Goal: Task Accomplishment & Management: Complete application form

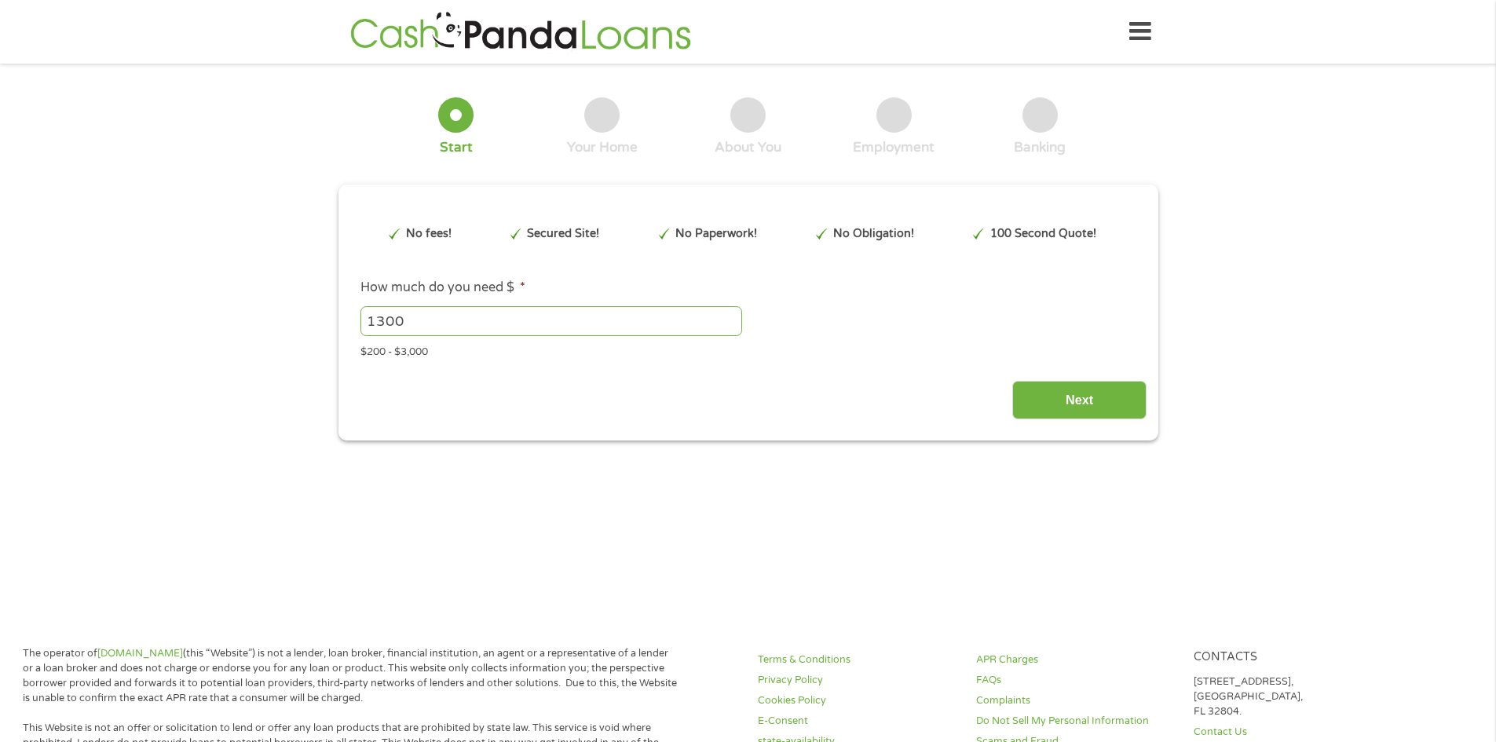
type input "Cj0KCQjwzOvEBhDVARIsADHfJJS4AzYTuiii21RGUesocmQZNrJ_ZSY8dkdMHF-fG6thsxzLM5TUhFE…"
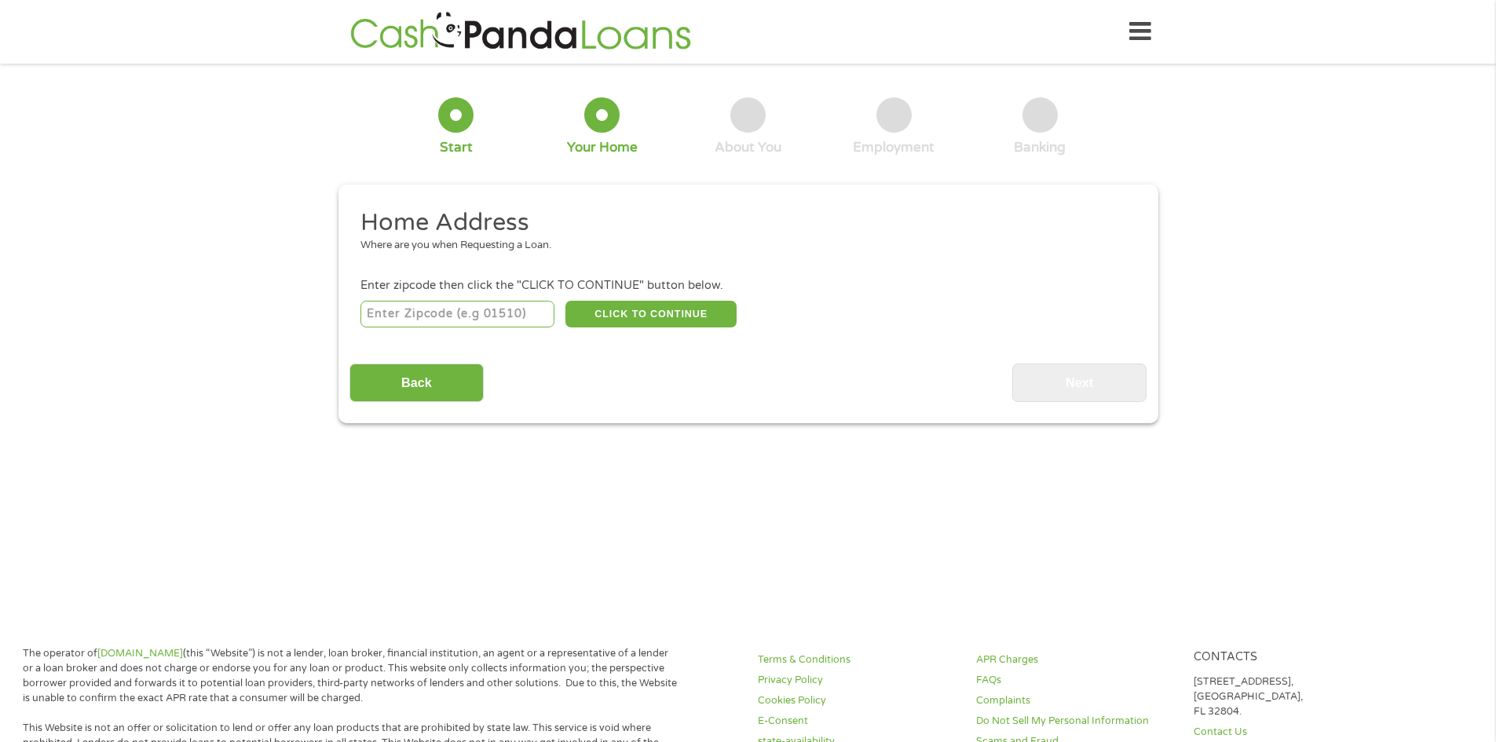
click at [467, 318] on input "number" at bounding box center [458, 314] width 194 height 27
type input "77346"
click at [653, 317] on button "CLICK TO CONTINUE" at bounding box center [651, 314] width 171 height 27
type input "77346"
type input "Humble"
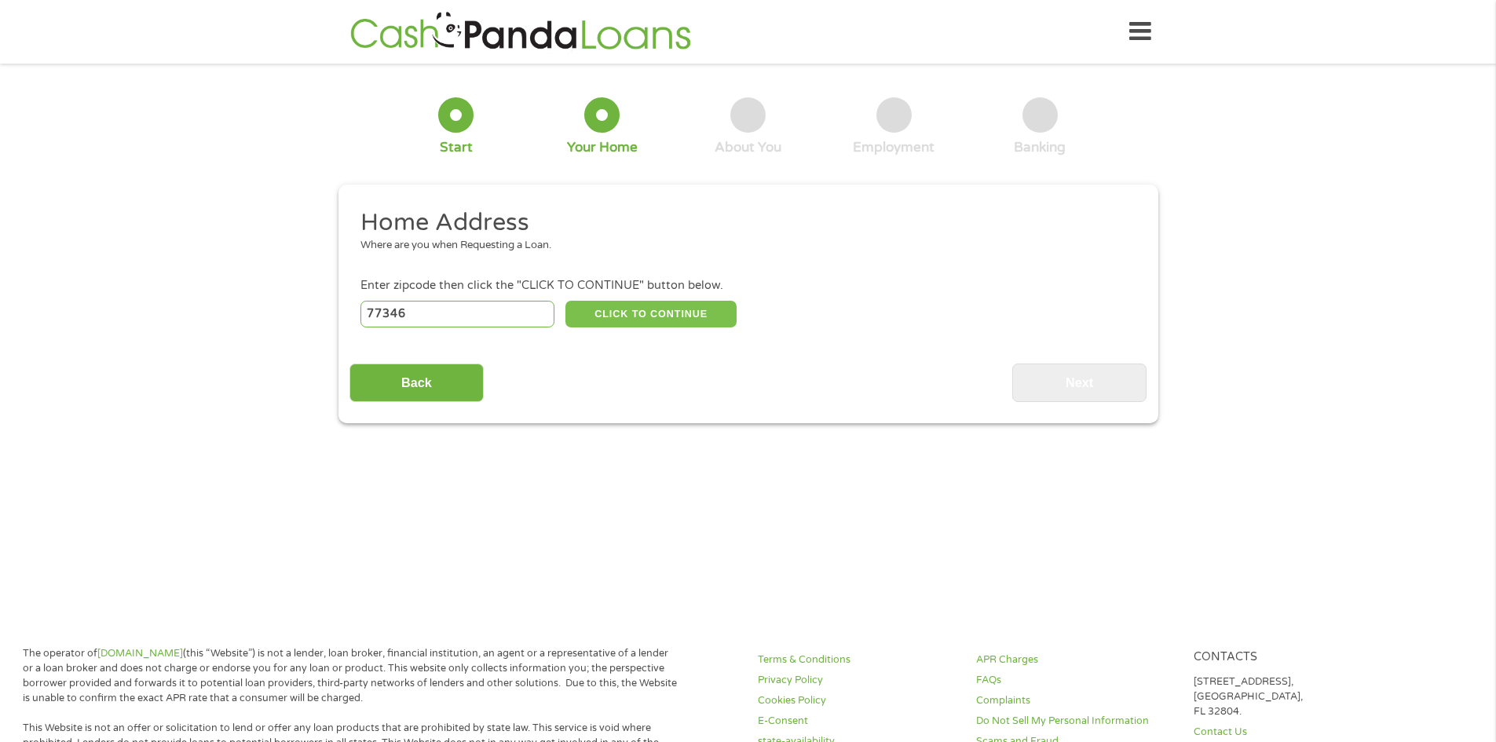
select select "[US_STATE]"
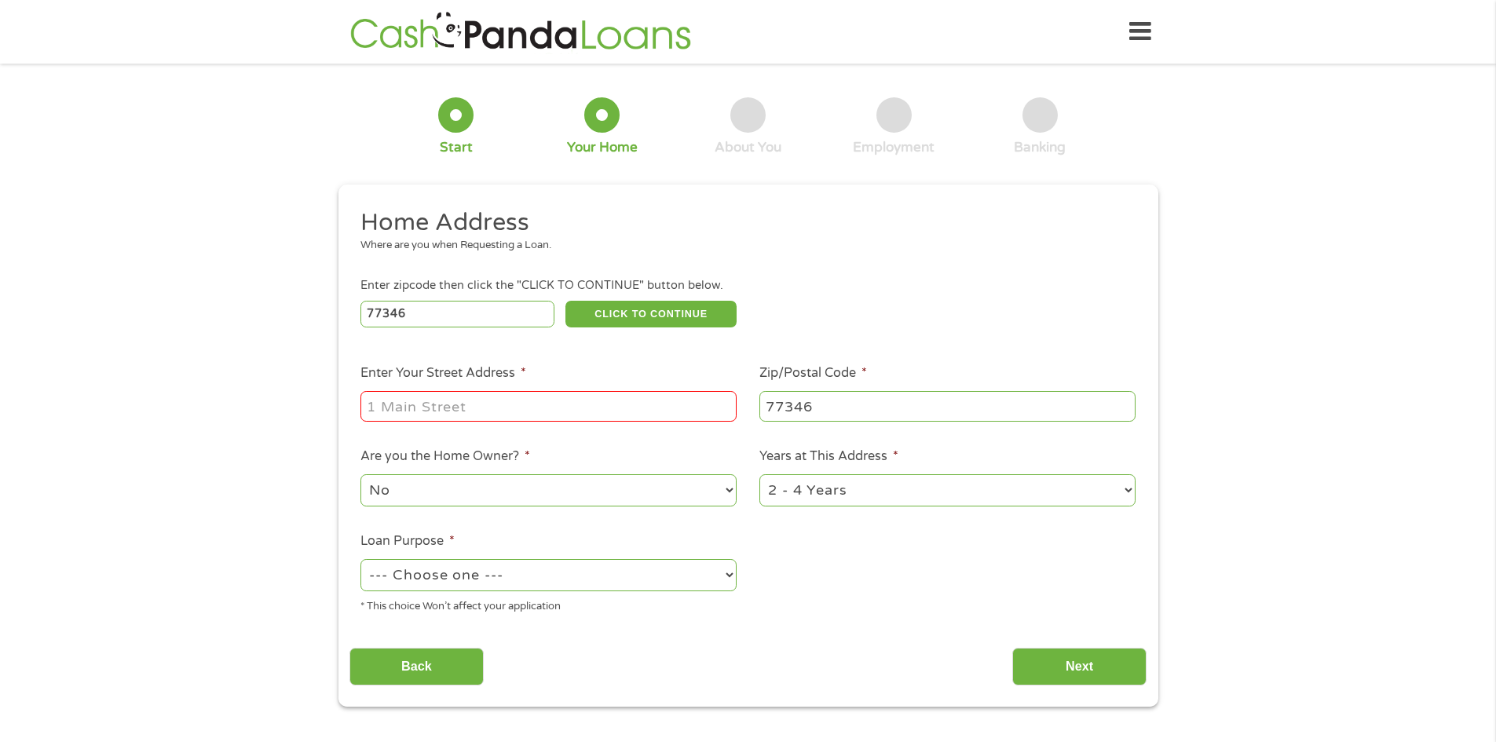
click at [485, 408] on input "Enter Your Street Address *" at bounding box center [549, 406] width 376 height 30
type input "[STREET_ADDRESS]"
click at [658, 493] on select "No Yes" at bounding box center [549, 490] width 376 height 32
select select "yes"
click at [361, 474] on select "No Yes" at bounding box center [549, 490] width 376 height 32
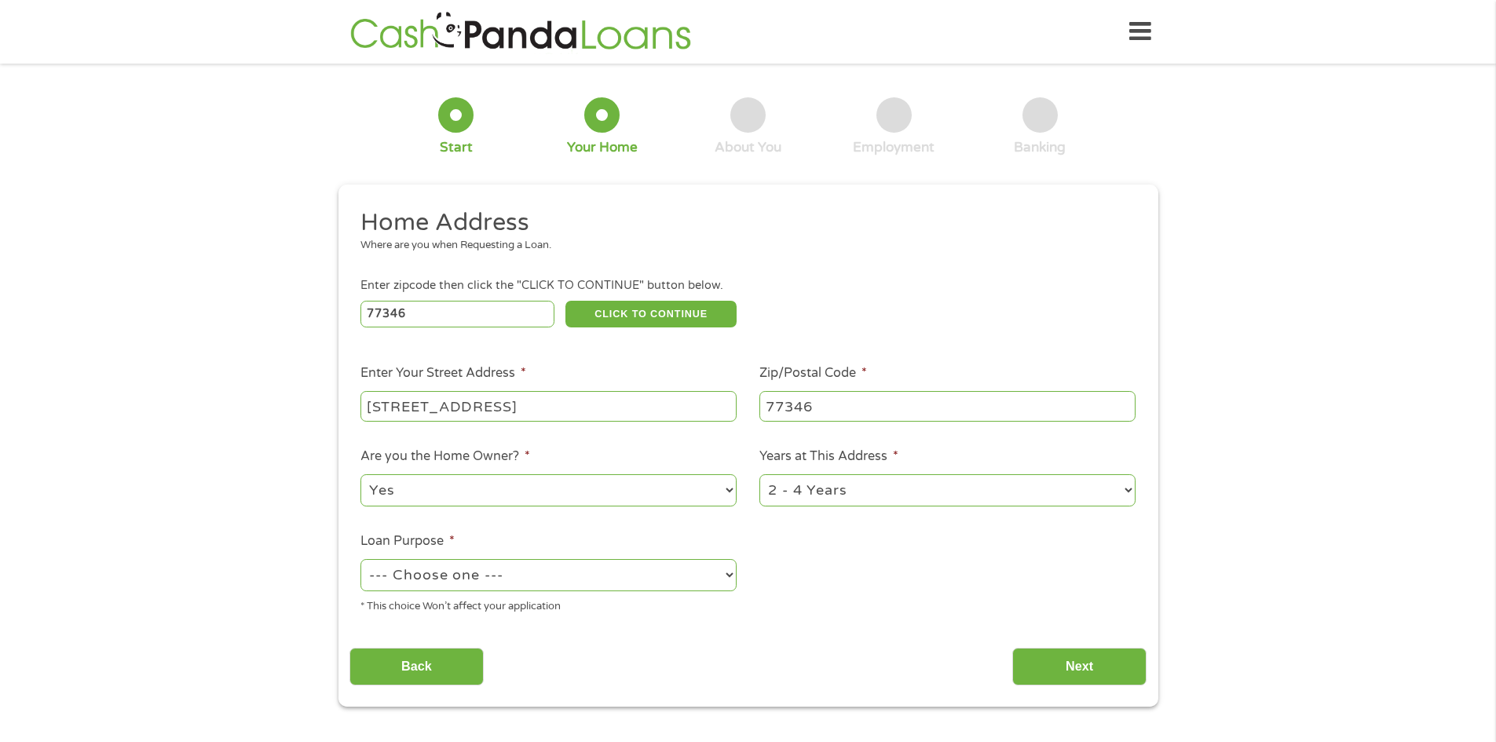
click at [581, 587] on select "--- Choose one --- Pay Bills Debt Consolidation Home Improvement Major Purchase…" at bounding box center [549, 575] width 376 height 32
select select "majorpurchase"
click at [361, 559] on select "--- Choose one --- Pay Bills Debt Consolidation Home Improvement Major Purchase…" at bounding box center [549, 575] width 376 height 32
click at [1008, 665] on div "Back Next" at bounding box center [748, 660] width 797 height 49
click at [1087, 669] on input "Next" at bounding box center [1079, 667] width 134 height 38
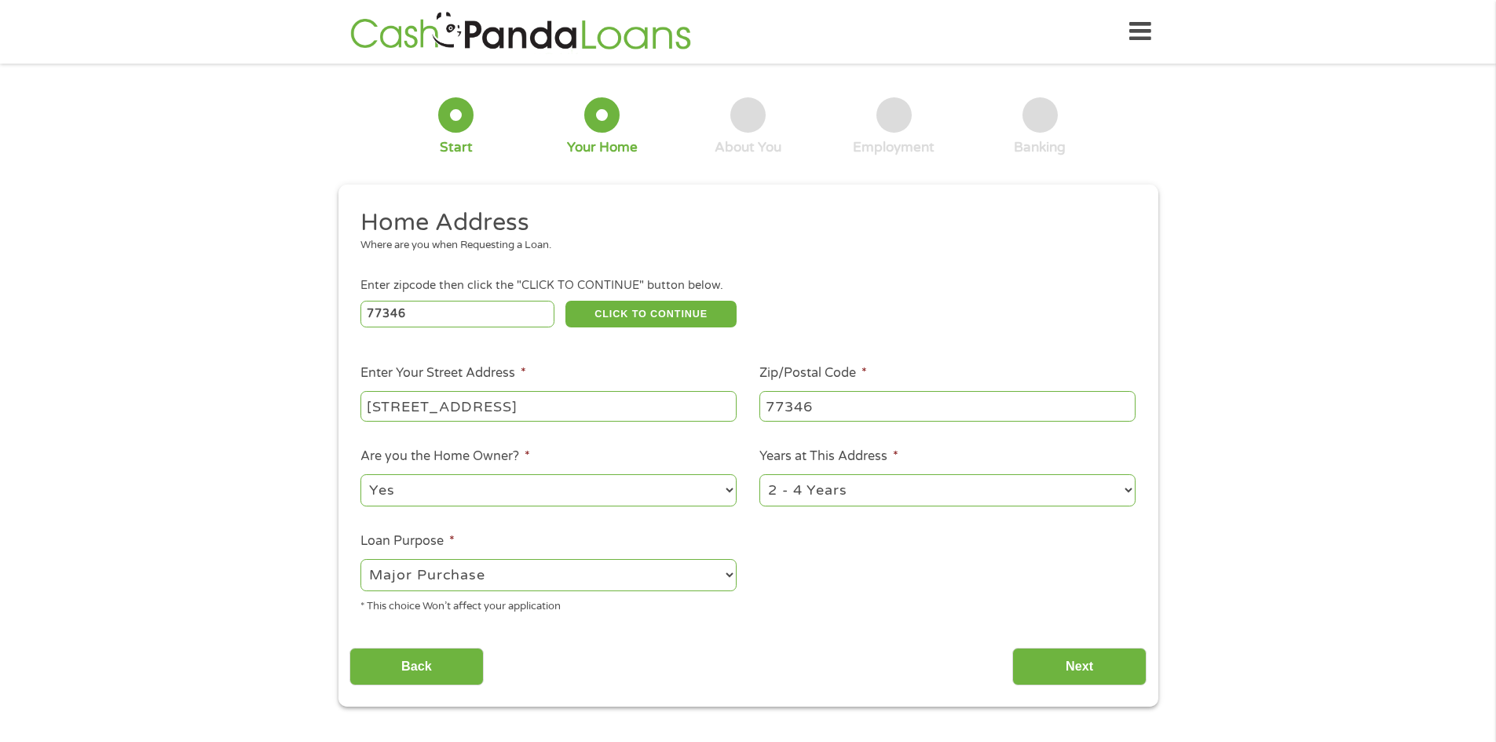
scroll to position [6, 6]
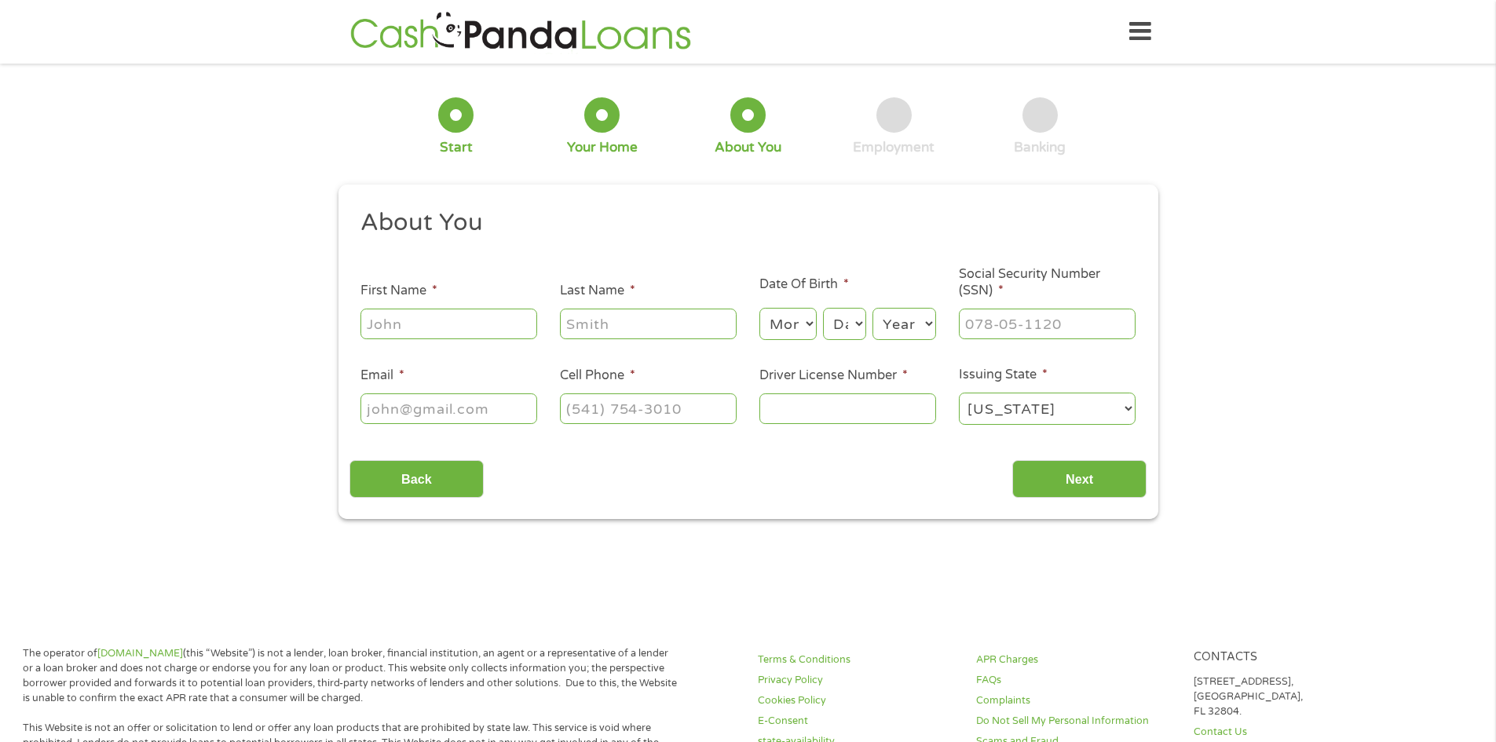
click at [443, 336] on input "First Name *" at bounding box center [449, 324] width 177 height 30
type input "[PERSON_NAME]"
select select "12"
select select "8"
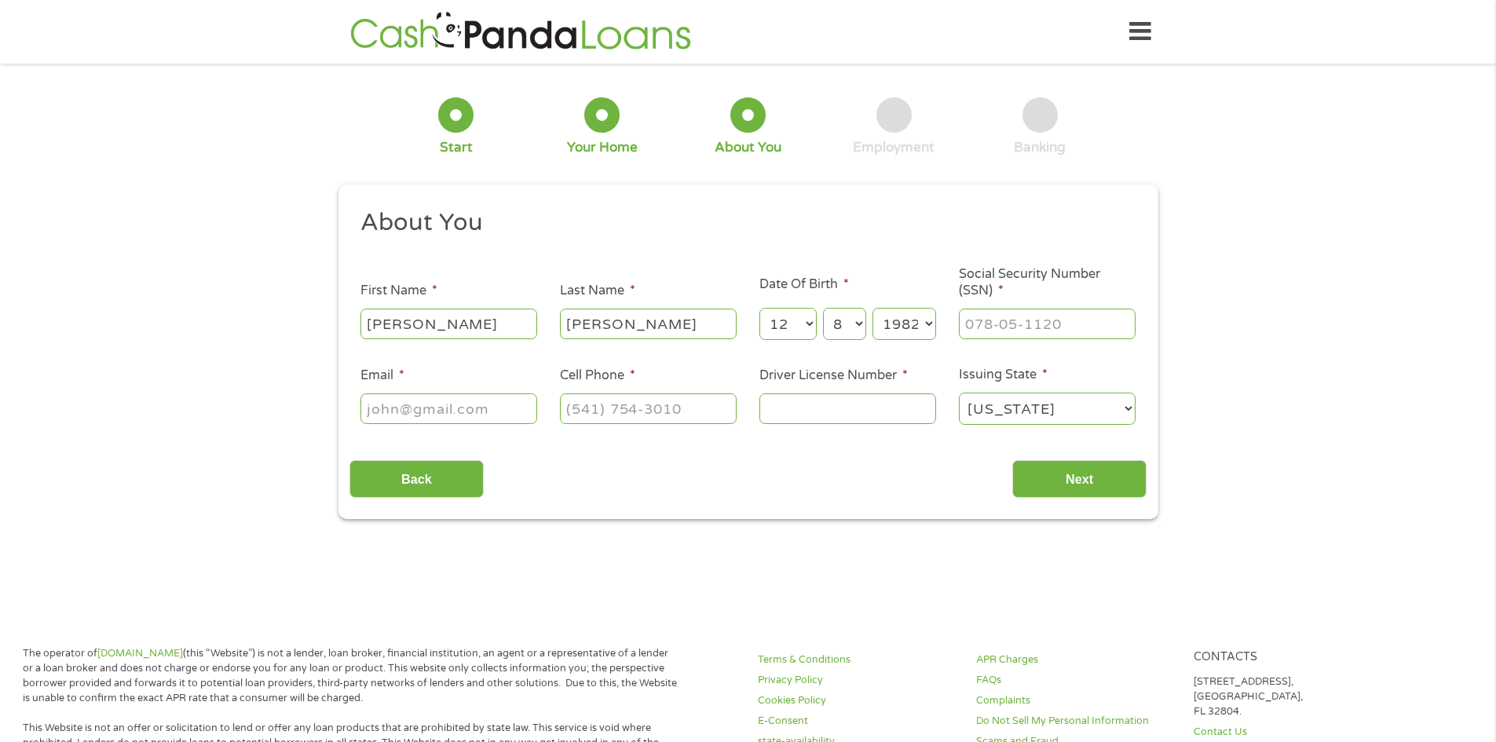
select select "1981"
type input "591-10-0479"
type input "[EMAIL_ADDRESS][DOMAIN_NAME]"
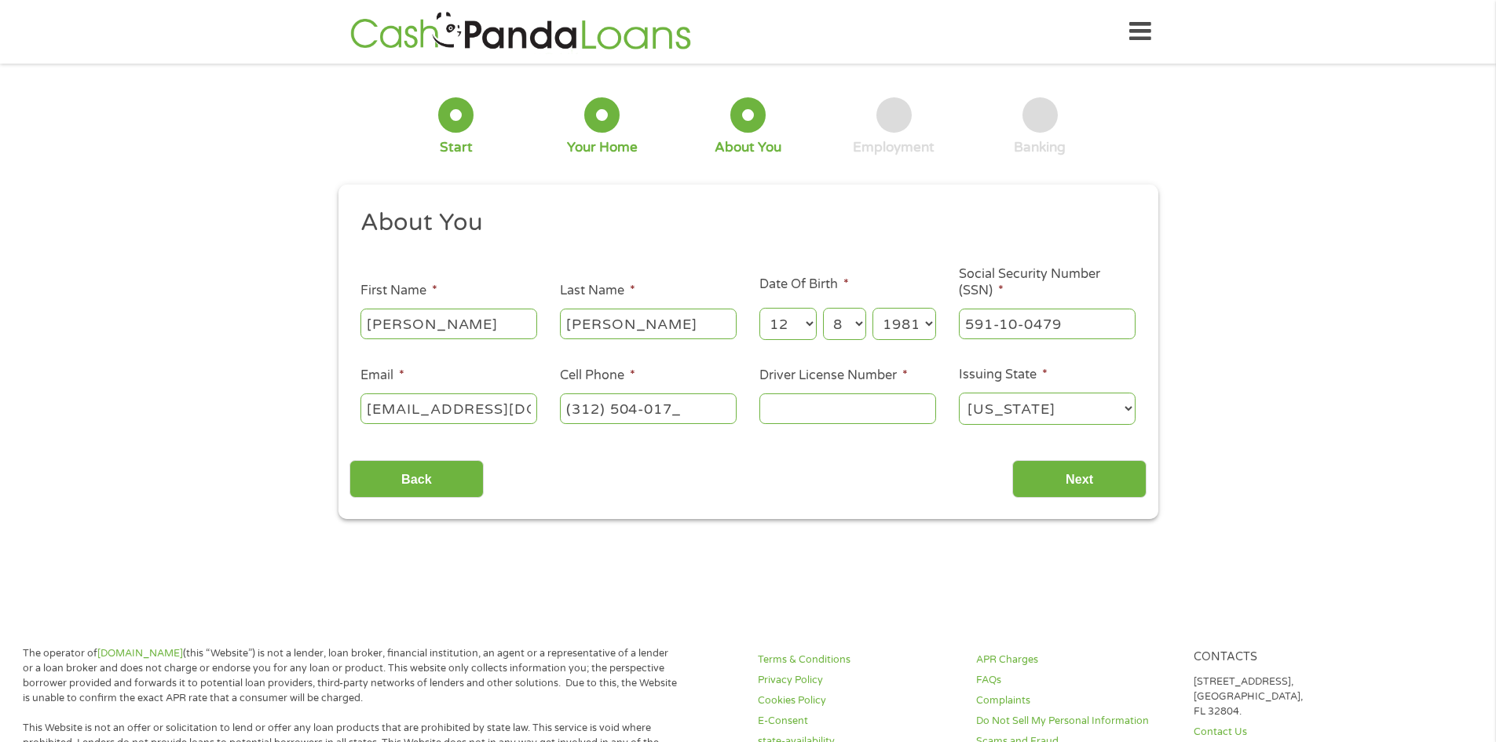
type input "[PHONE_NUMBER]"
type input "48178807"
click at [1111, 488] on input "Next" at bounding box center [1079, 479] width 134 height 38
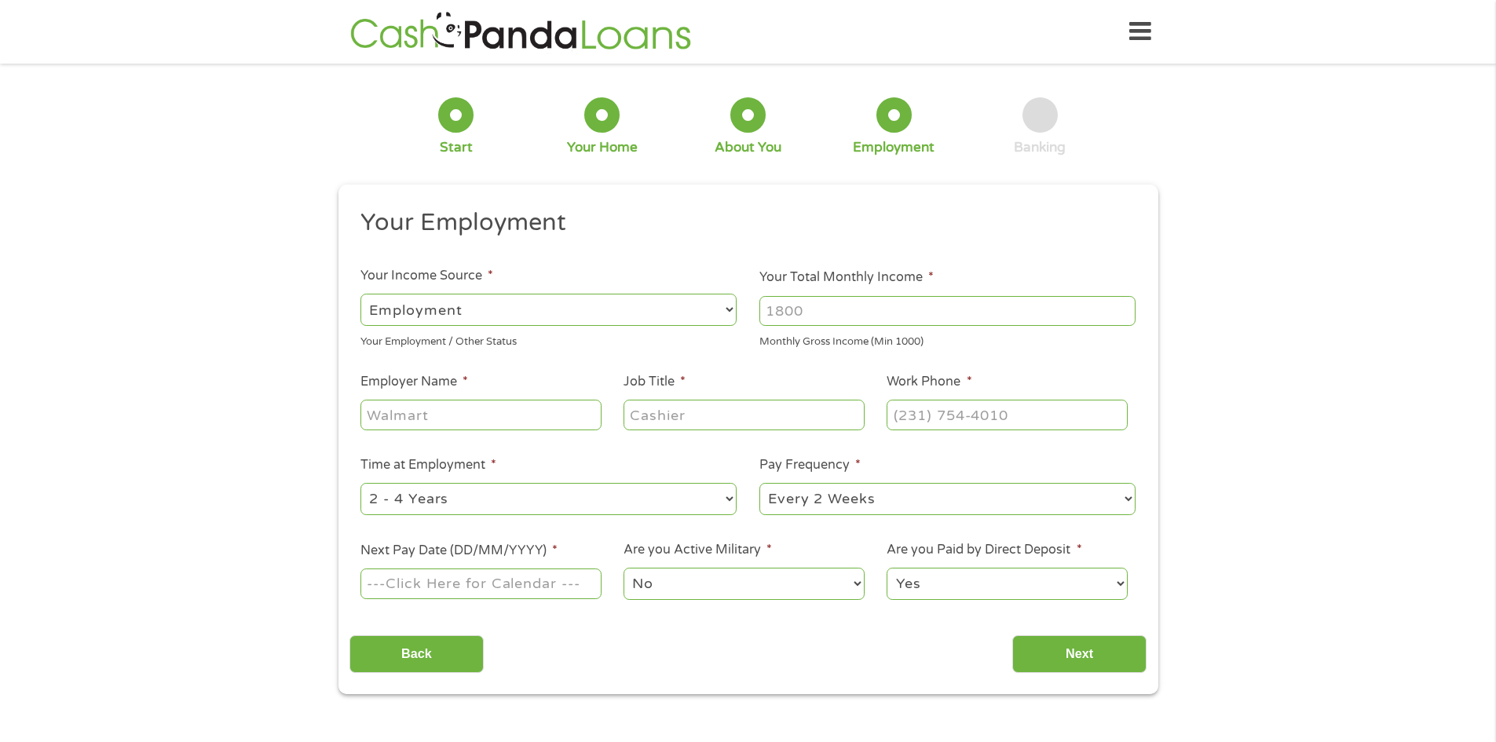
scroll to position [6, 6]
click at [471, 313] on select "--- Choose one --- Employment [DEMOGRAPHIC_DATA] Benefits" at bounding box center [549, 310] width 376 height 32
click at [361, 294] on select "--- Choose one --- Employment [DEMOGRAPHIC_DATA] Benefits" at bounding box center [549, 310] width 376 height 32
type input "1026"
click at [1120, 307] on input "1026" at bounding box center [948, 311] width 376 height 30
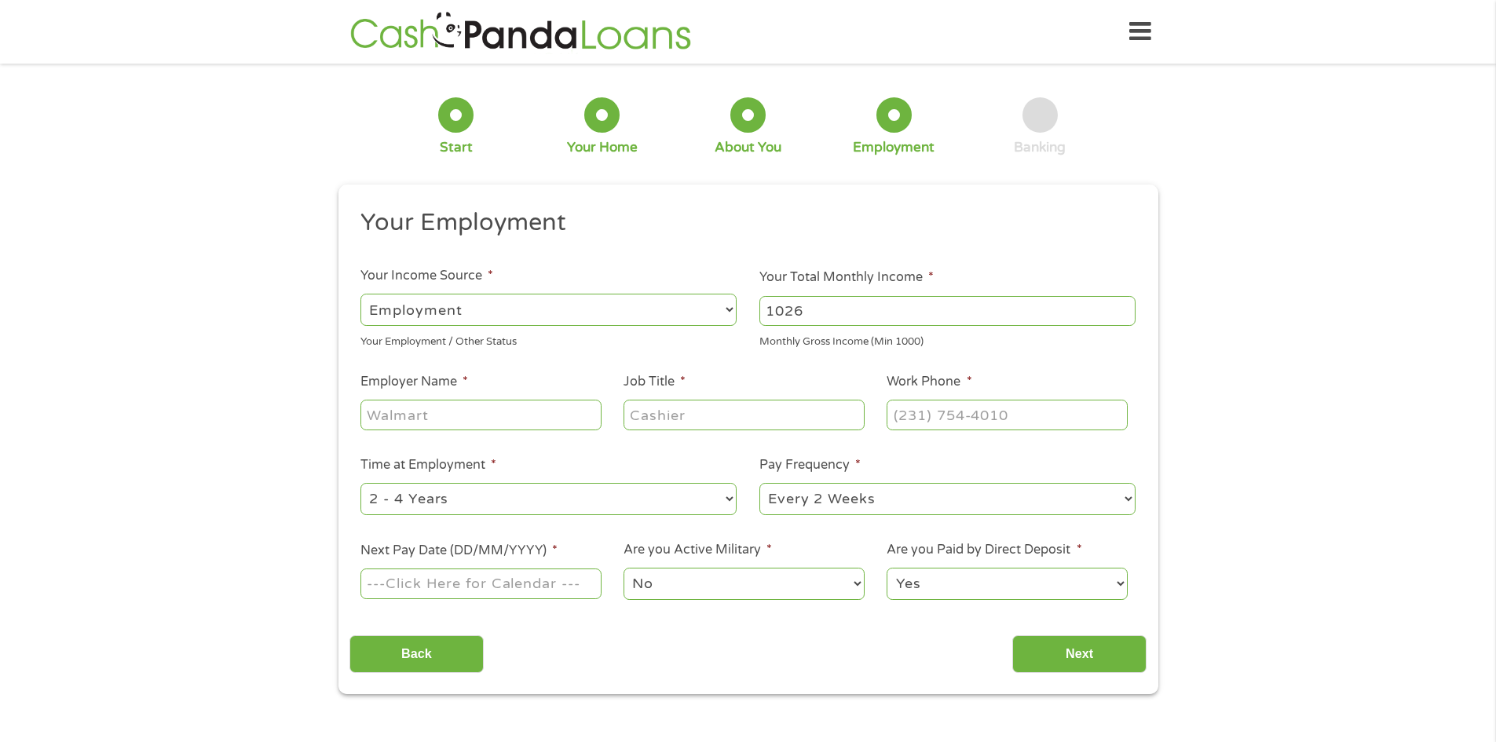
click at [1056, 316] on input "1026" at bounding box center [948, 311] width 376 height 30
type input "5000"
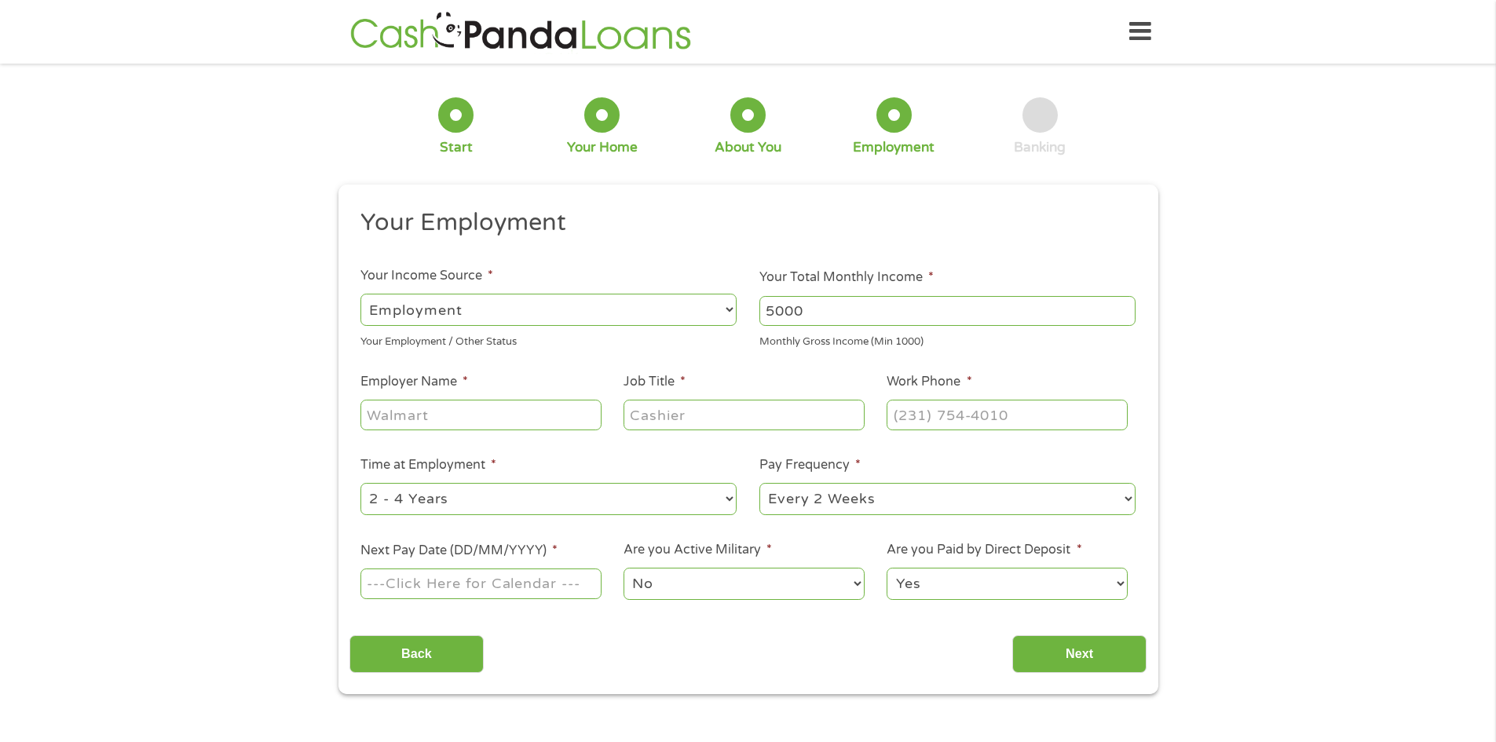
click at [503, 419] on input "Employer Name *" at bounding box center [481, 415] width 240 height 30
type input "Corecivic"
type input "Detention"
type input "(___) ___-____"
click at [773, 419] on input "Detention" at bounding box center [744, 415] width 240 height 30
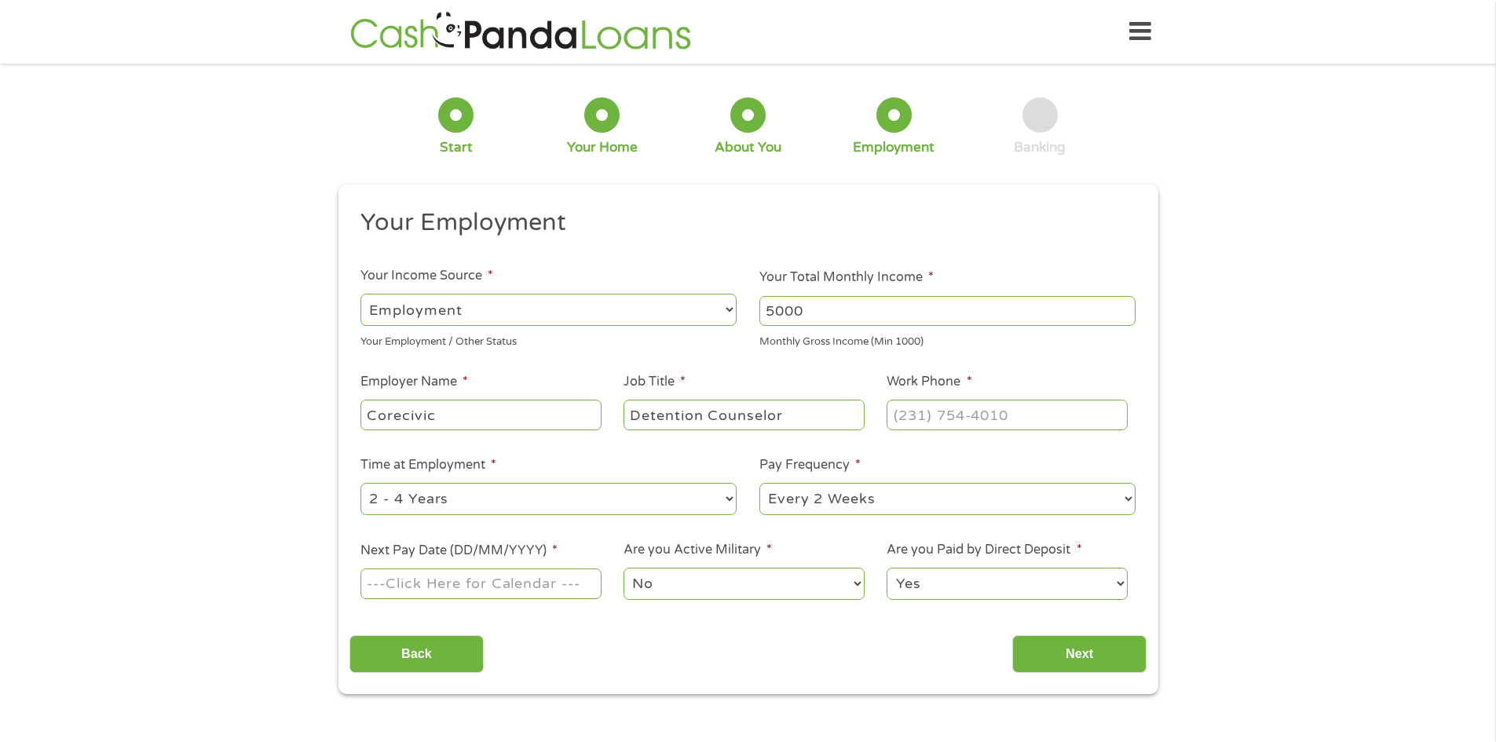
type input "Detention Counselor"
click at [965, 418] on input "(___) ___-____" at bounding box center [1007, 415] width 240 height 30
type input "[PHONE_NUMBER]"
click at [408, 593] on input "Next Pay Date (DD/MM/YYYY) *" at bounding box center [481, 584] width 240 height 30
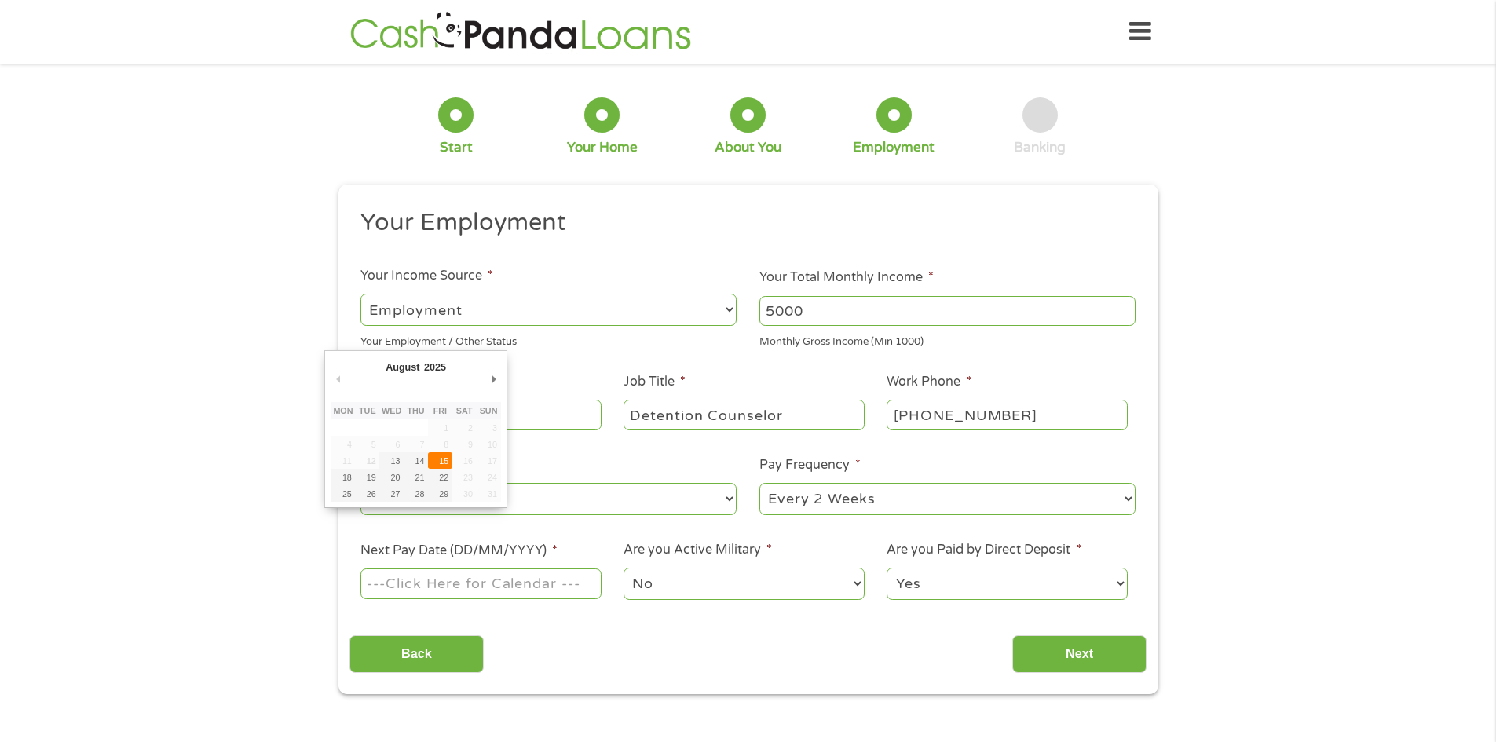
type input "[DATE]"
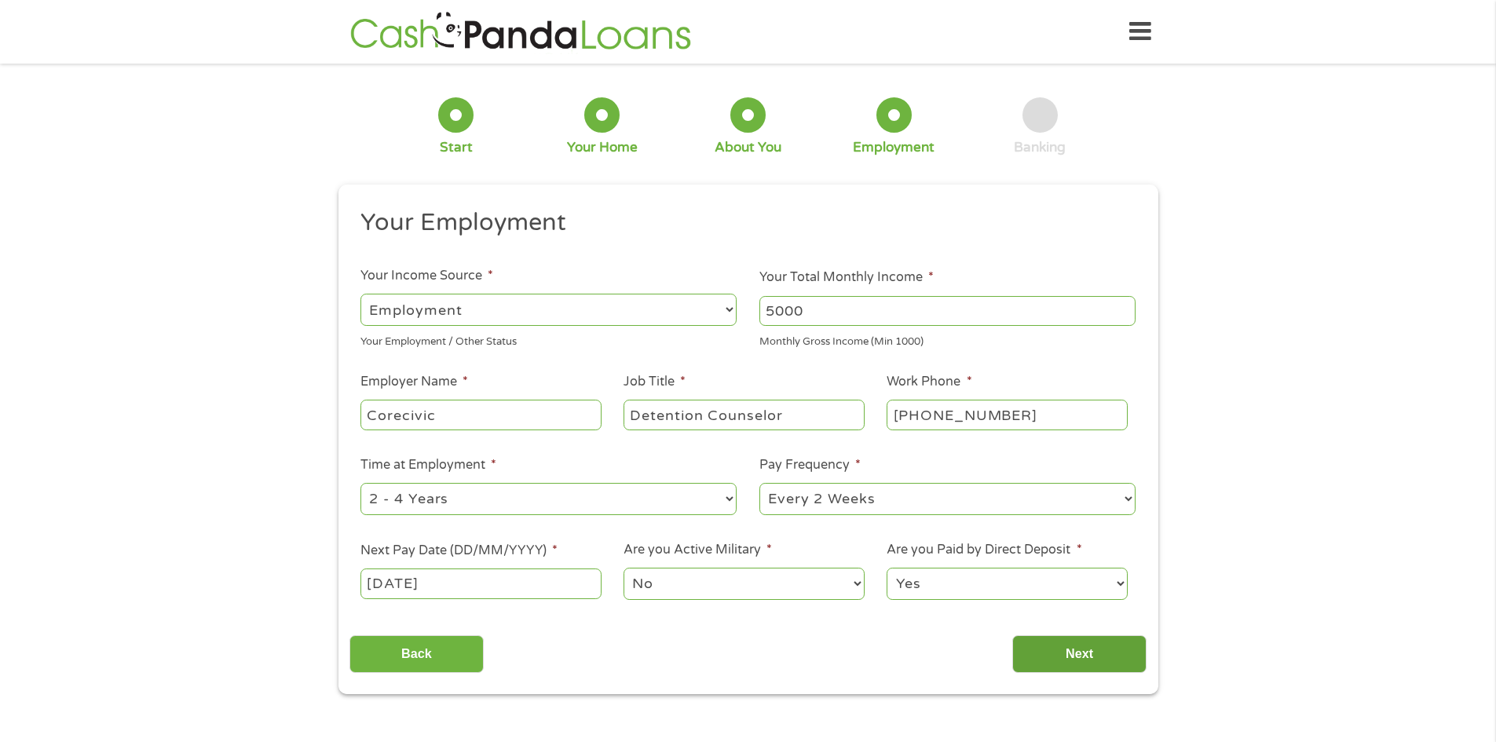
click at [1111, 661] on input "Next" at bounding box center [1079, 654] width 134 height 38
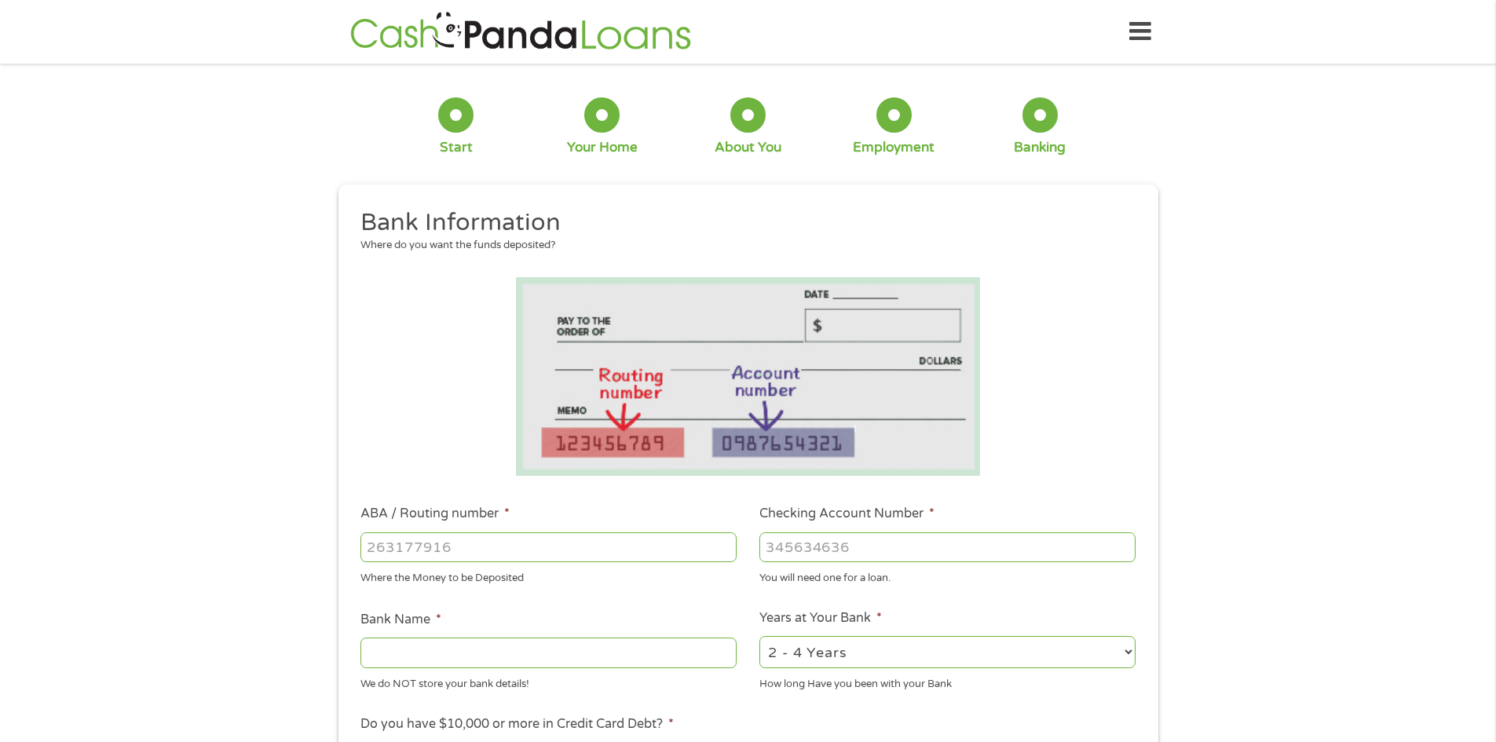
click at [501, 548] on input "ABA / Routing number *" at bounding box center [549, 548] width 376 height 30
type input "101108319"
type input "ARMED FORCES BANK"
type input "101108319"
type input "8169977"
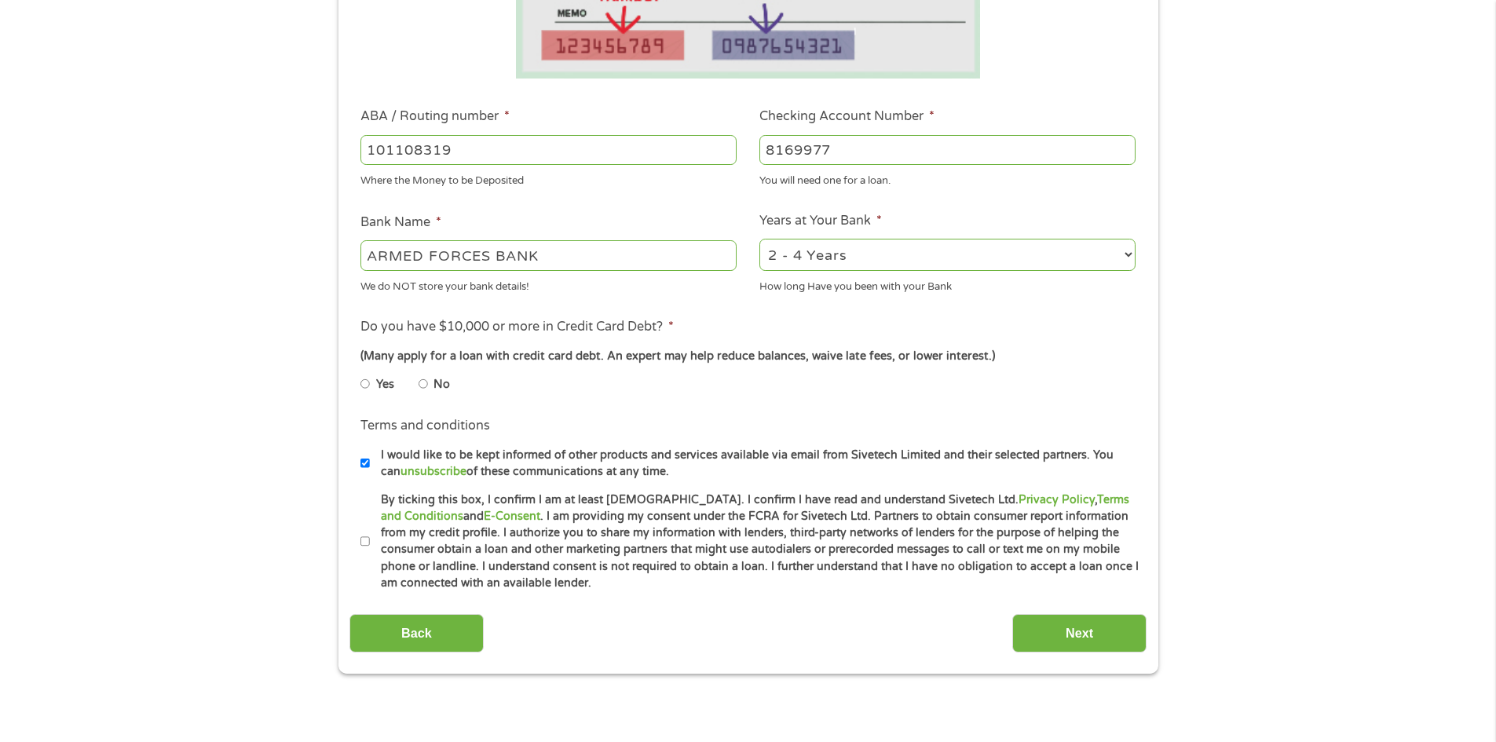
scroll to position [411, 0]
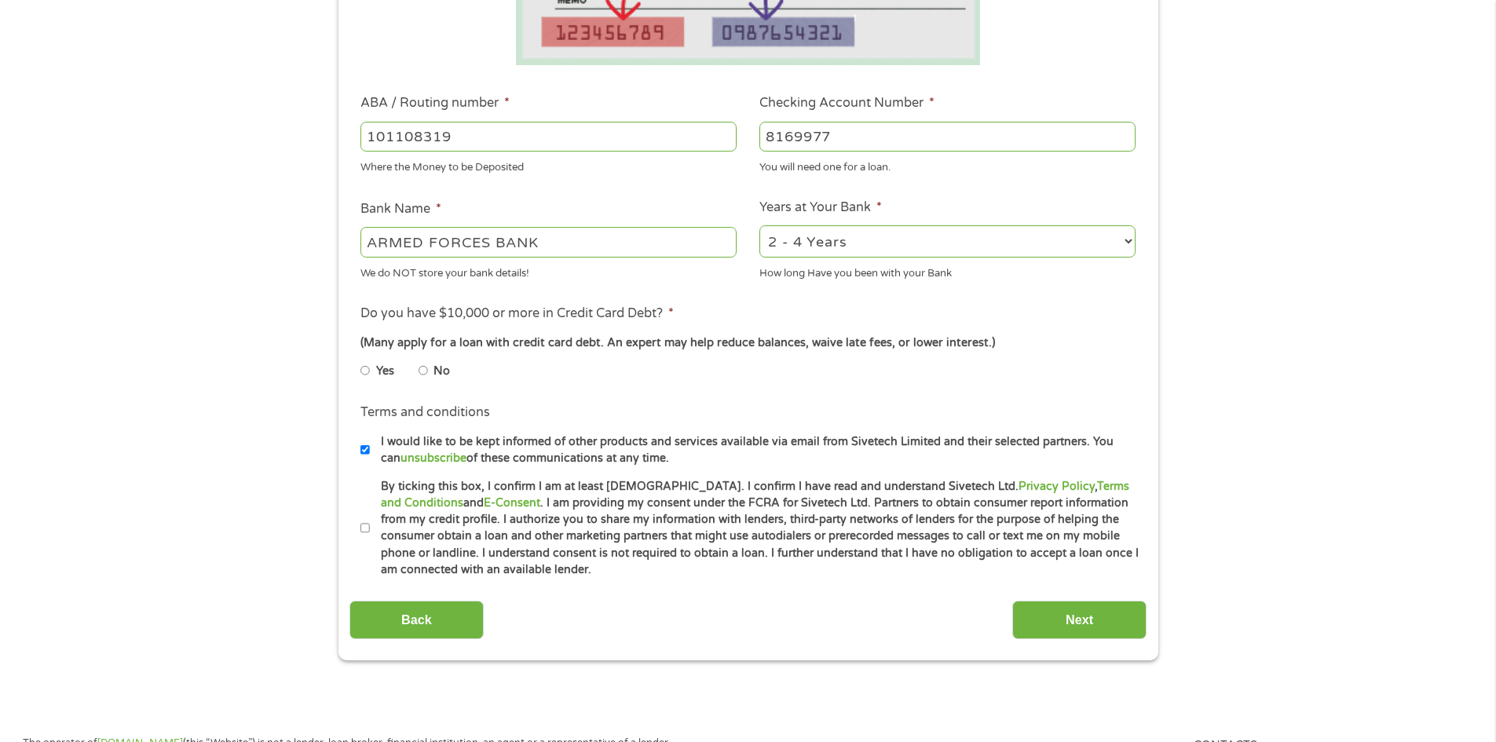
click at [419, 366] on input "No" at bounding box center [423, 370] width 9 height 25
radio input "true"
click at [361, 451] on input "I would like to be kept informed of other products and services available via e…" at bounding box center [365, 449] width 9 height 25
checkbox input "false"
click at [370, 529] on label "By ticking this box, I confirm I am at least [DEMOGRAPHIC_DATA]. I confirm I ha…" at bounding box center [755, 528] width 771 height 101
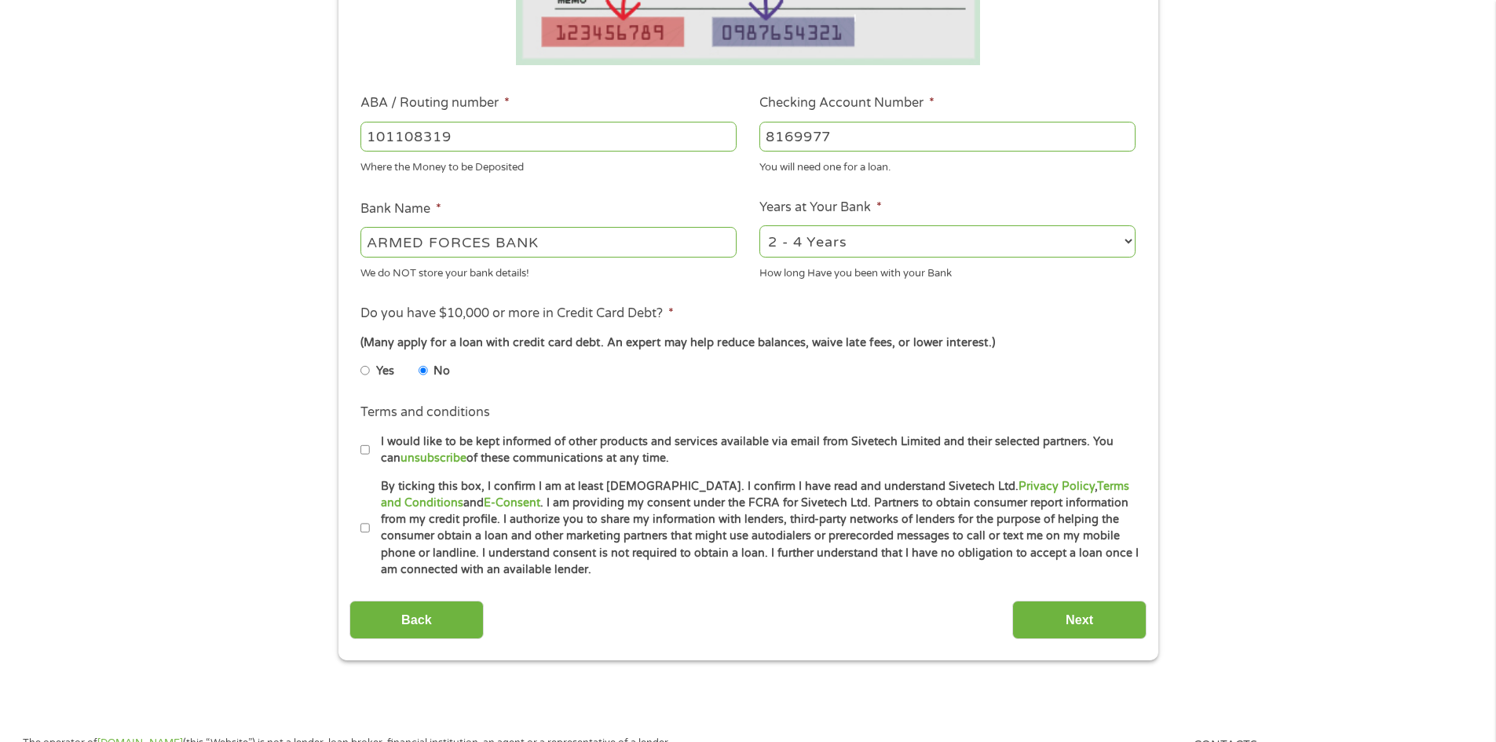
click at [370, 529] on input "By ticking this box, I confirm I am at least [DEMOGRAPHIC_DATA]. I confirm I ha…" at bounding box center [365, 528] width 9 height 25
checkbox input "true"
click at [1089, 613] on input "Next" at bounding box center [1079, 620] width 134 height 38
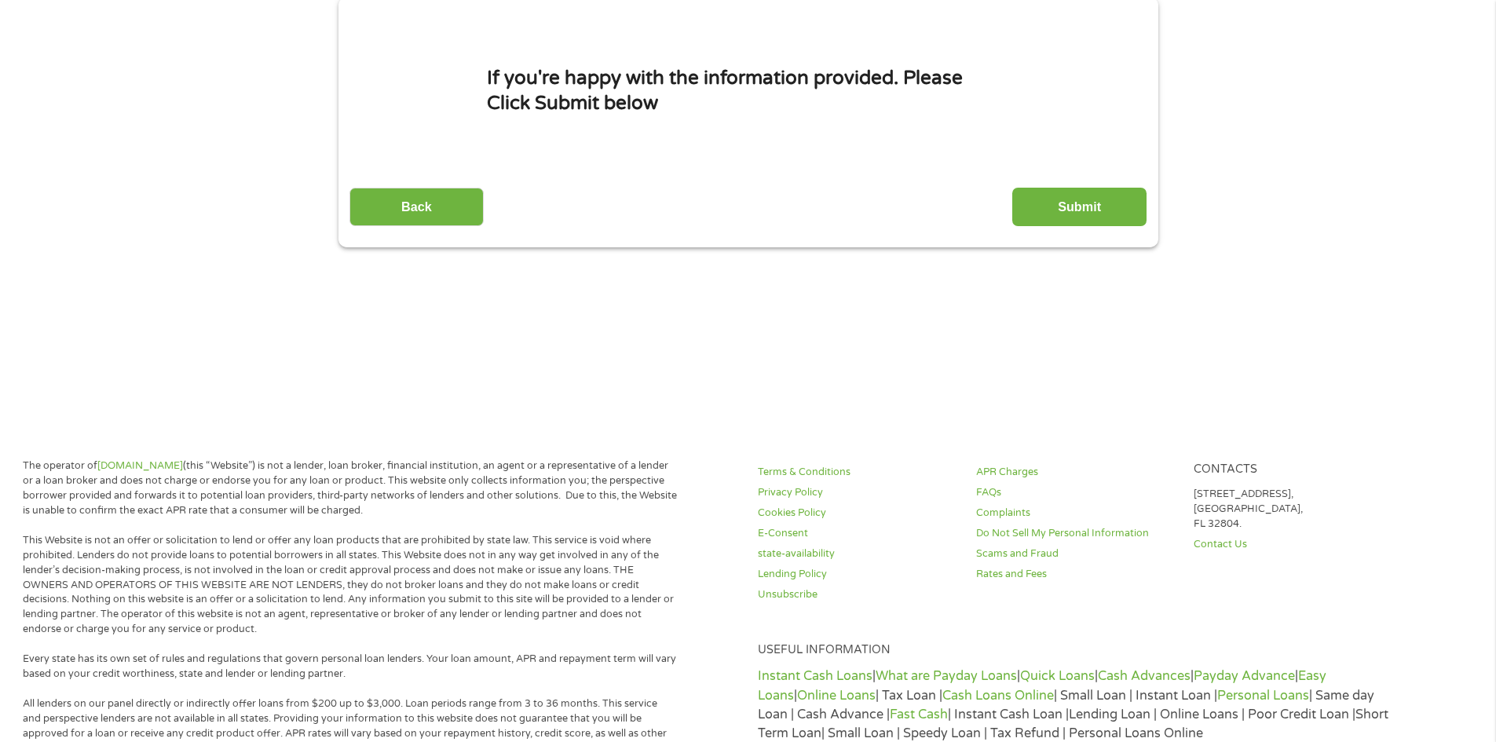
scroll to position [0, 0]
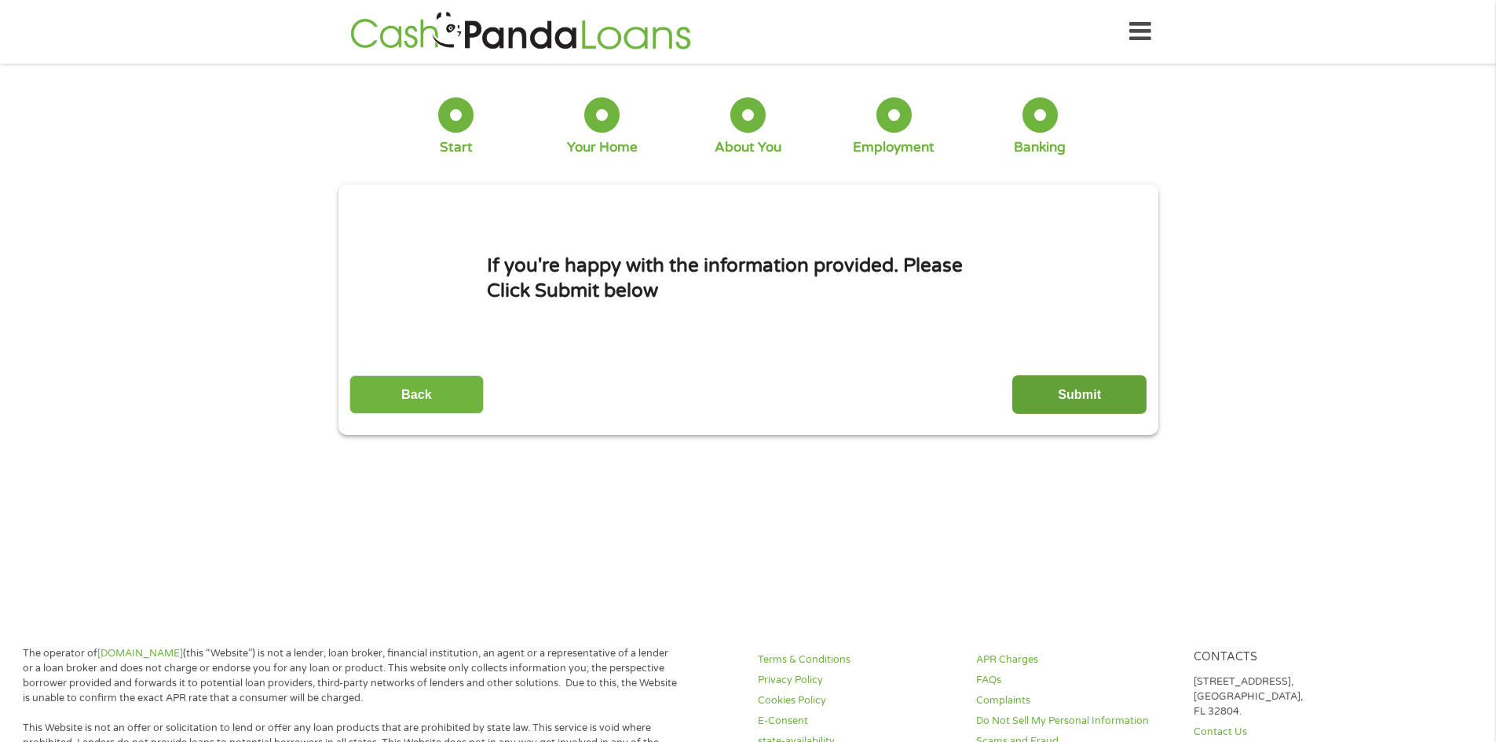
click at [1085, 390] on input "Submit" at bounding box center [1079, 394] width 134 height 38
